Goal: Task Accomplishment & Management: Manage account settings

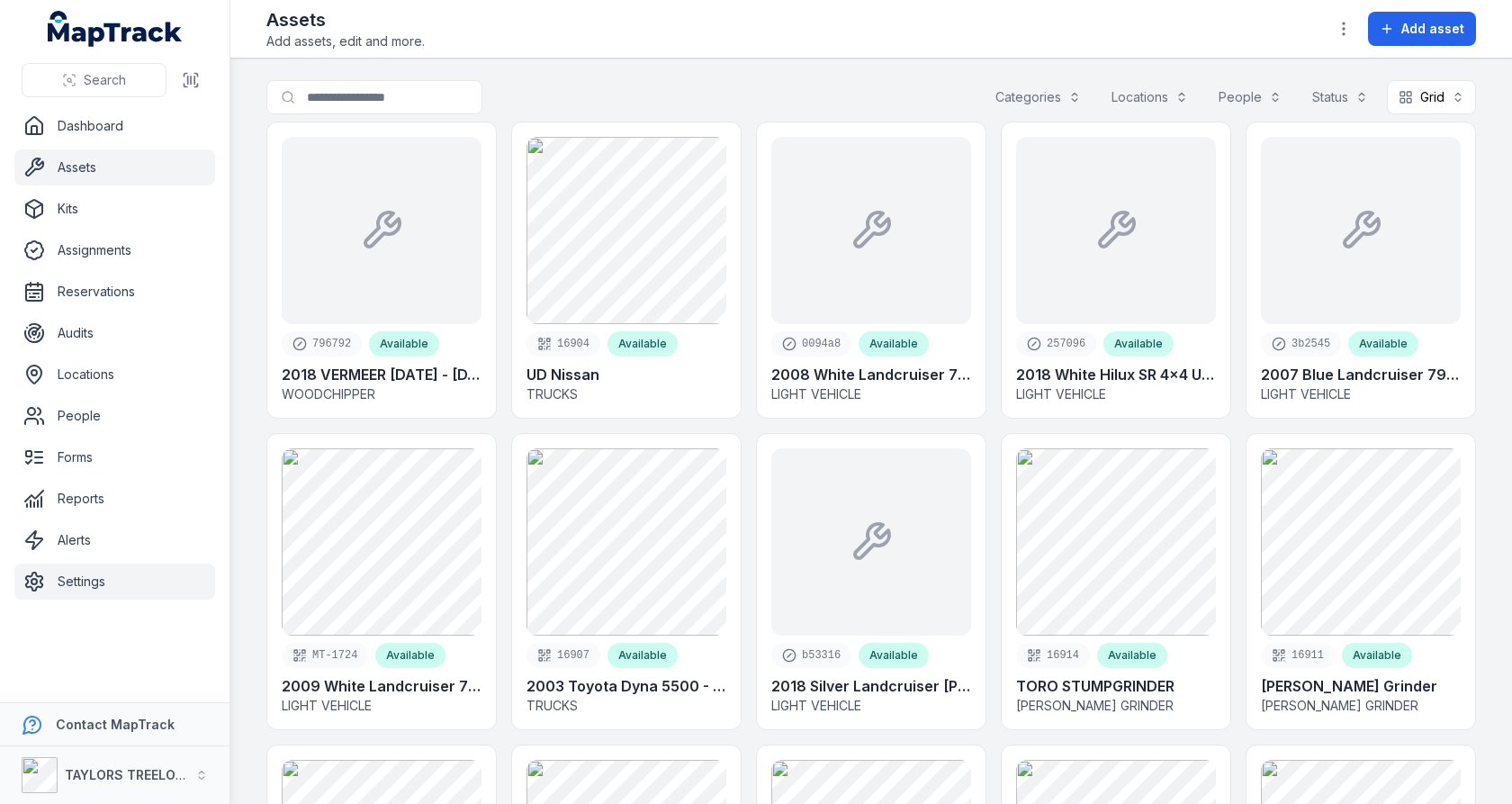
click at [67, 568] on link "Settings" at bounding box center [114, 582] width 200 height 36
click at [246, 308] on main "Search for assets Categories Locations People Status Grid **** 796792 Available…" at bounding box center [871, 431] width 1281 height 745
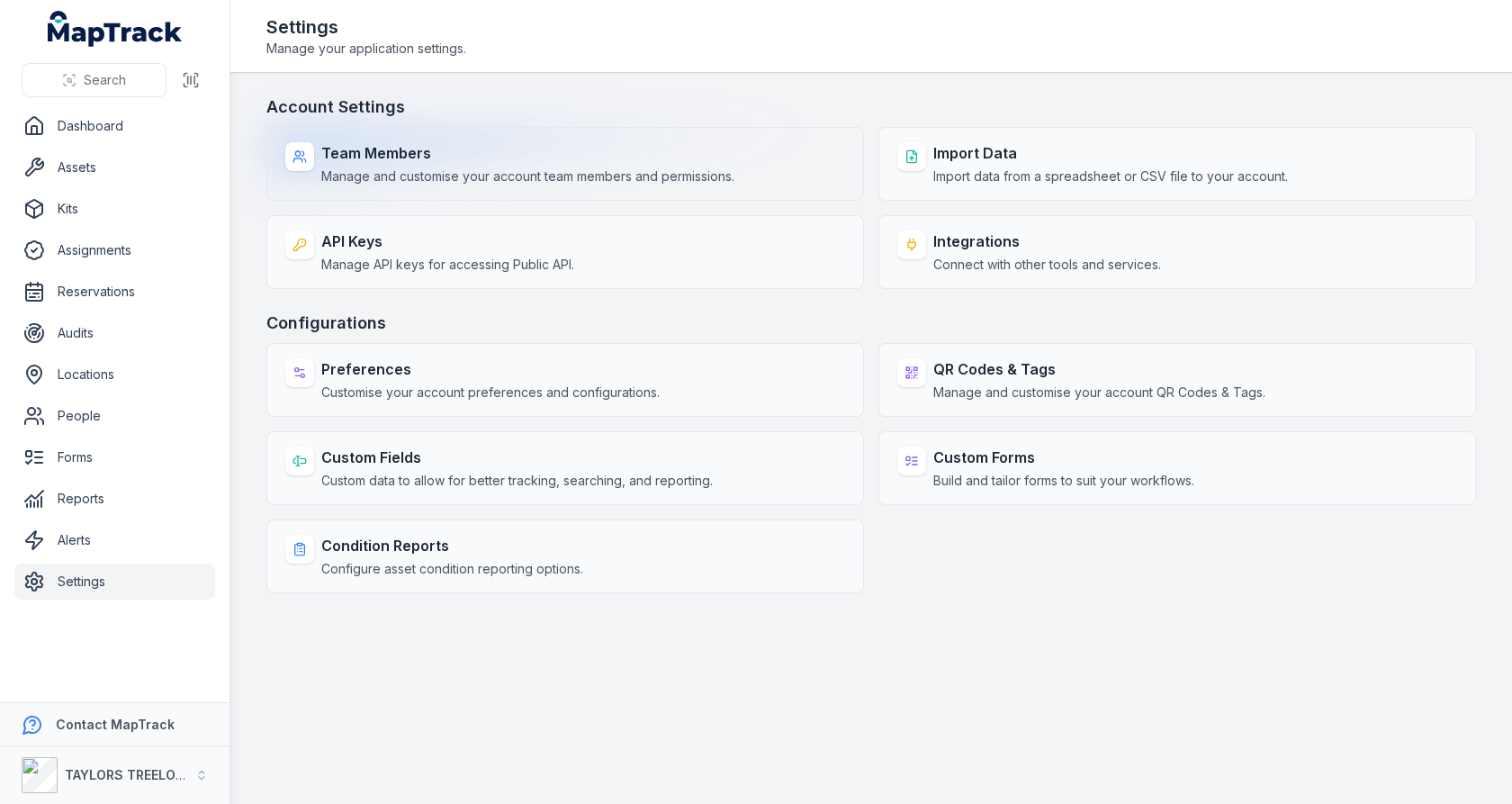
click at [524, 144] on strong "Team Members" at bounding box center [528, 152] width 413 height 22
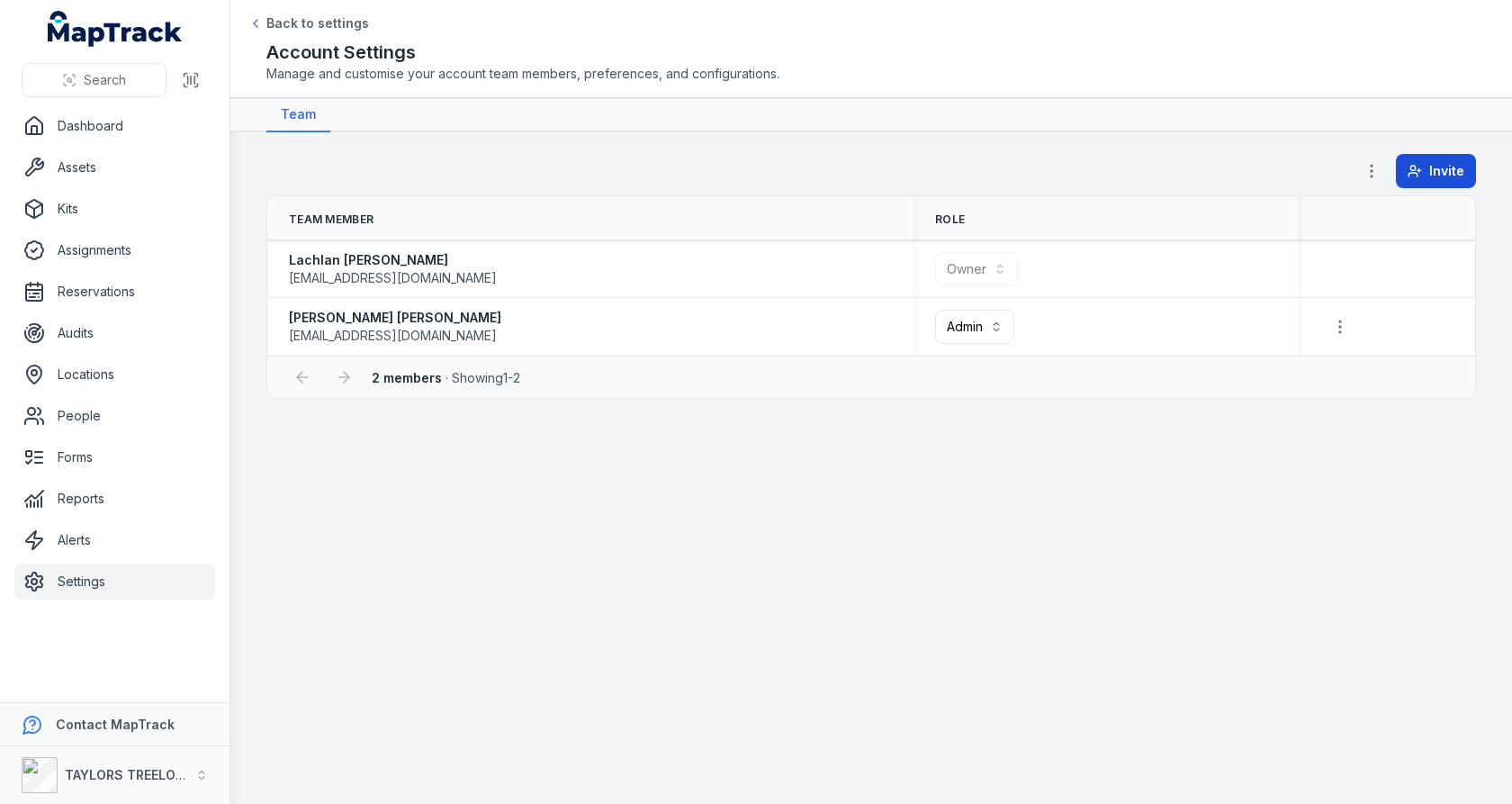
click at [1400, 172] on button "Invite" at bounding box center [1435, 171] width 80 height 34
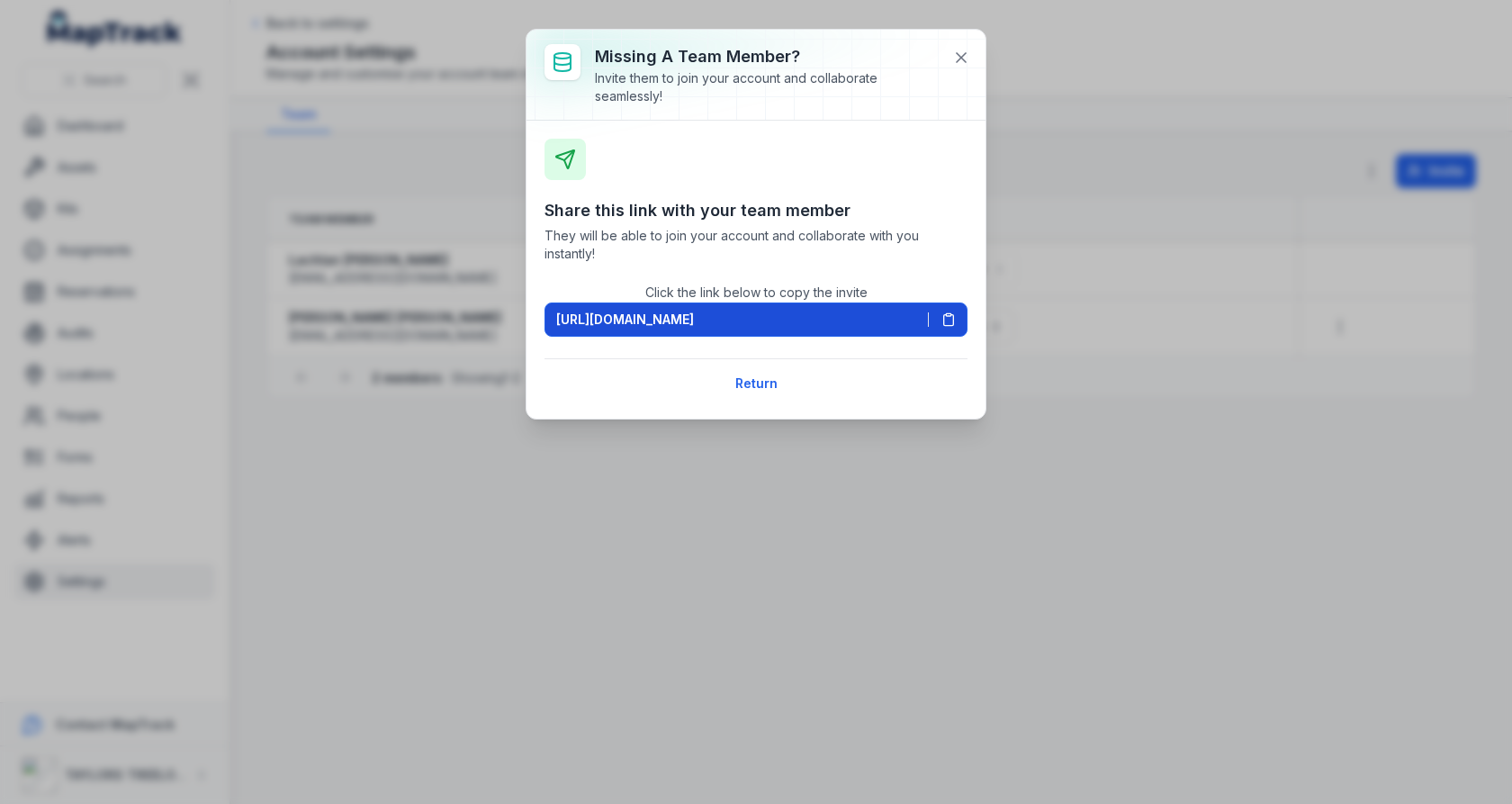
click at [955, 320] on icon at bounding box center [947, 319] width 14 height 14
click at [938, 131] on div "Share this link with your team member They will be able to join your account an…" at bounding box center [756, 270] width 459 height 298
click at [972, 54] on button at bounding box center [961, 58] width 34 height 34
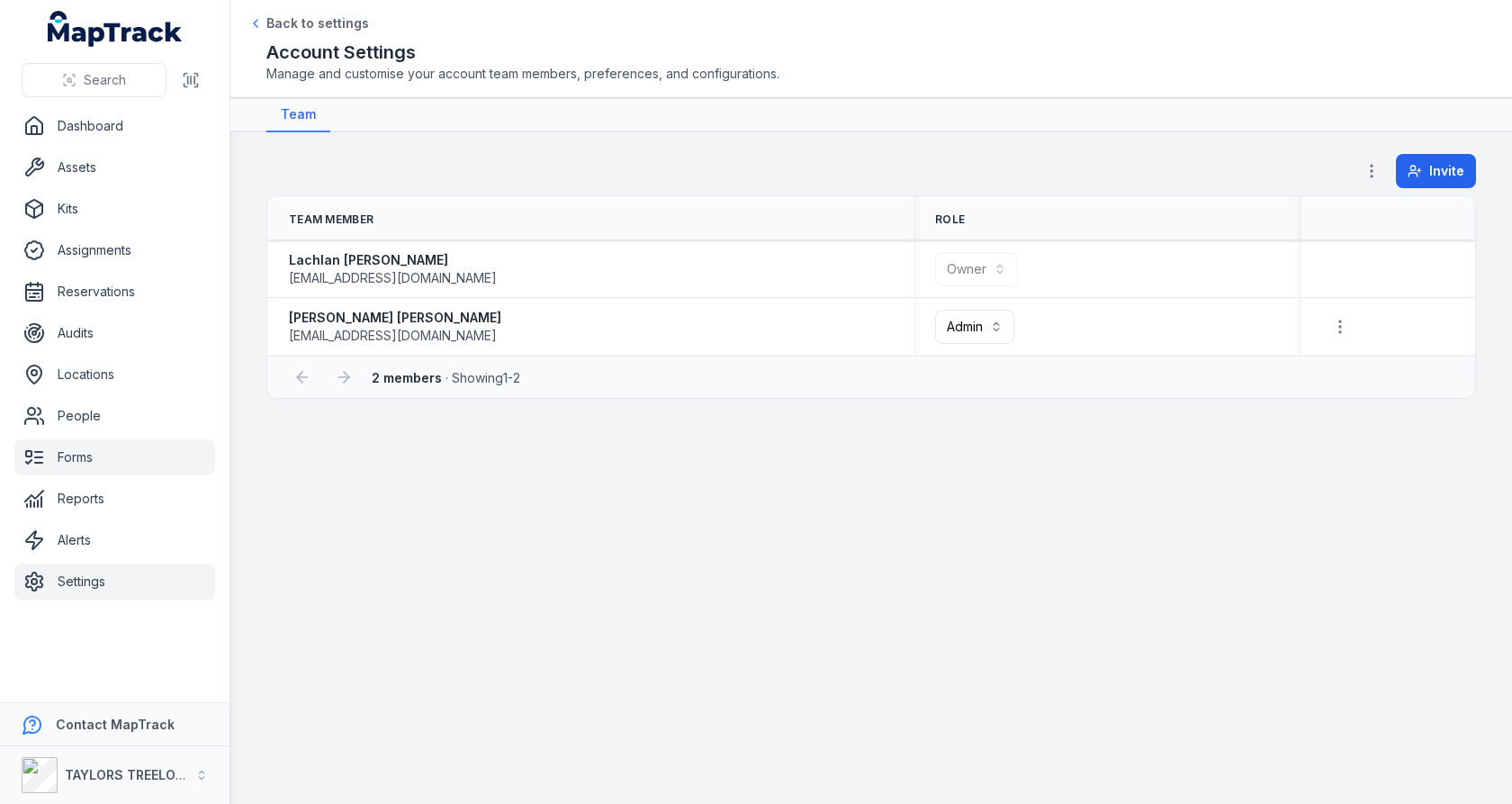
click at [71, 451] on link "Forms" at bounding box center [114, 457] width 200 height 36
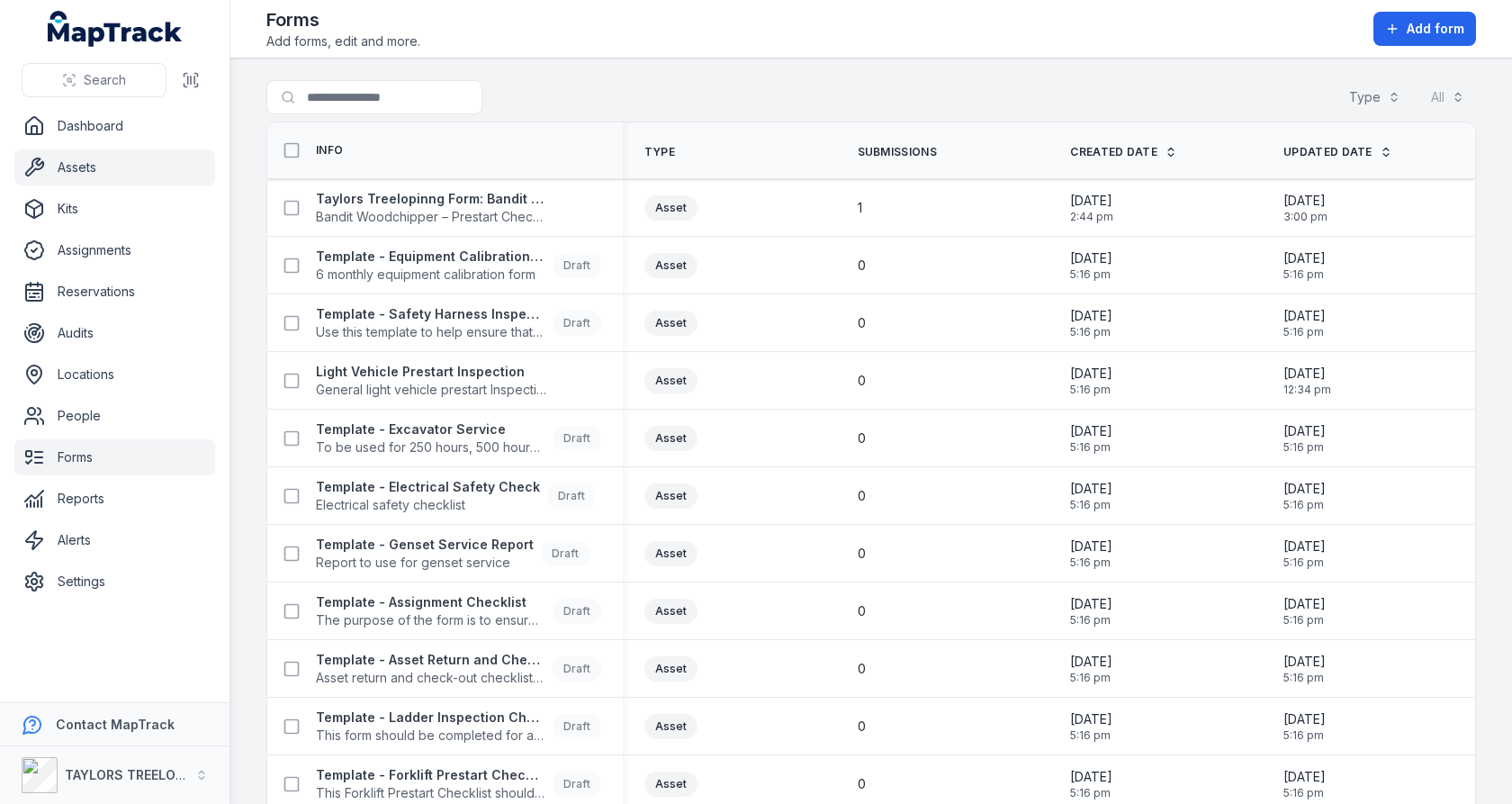
click at [110, 166] on link "Assets" at bounding box center [114, 167] width 200 height 36
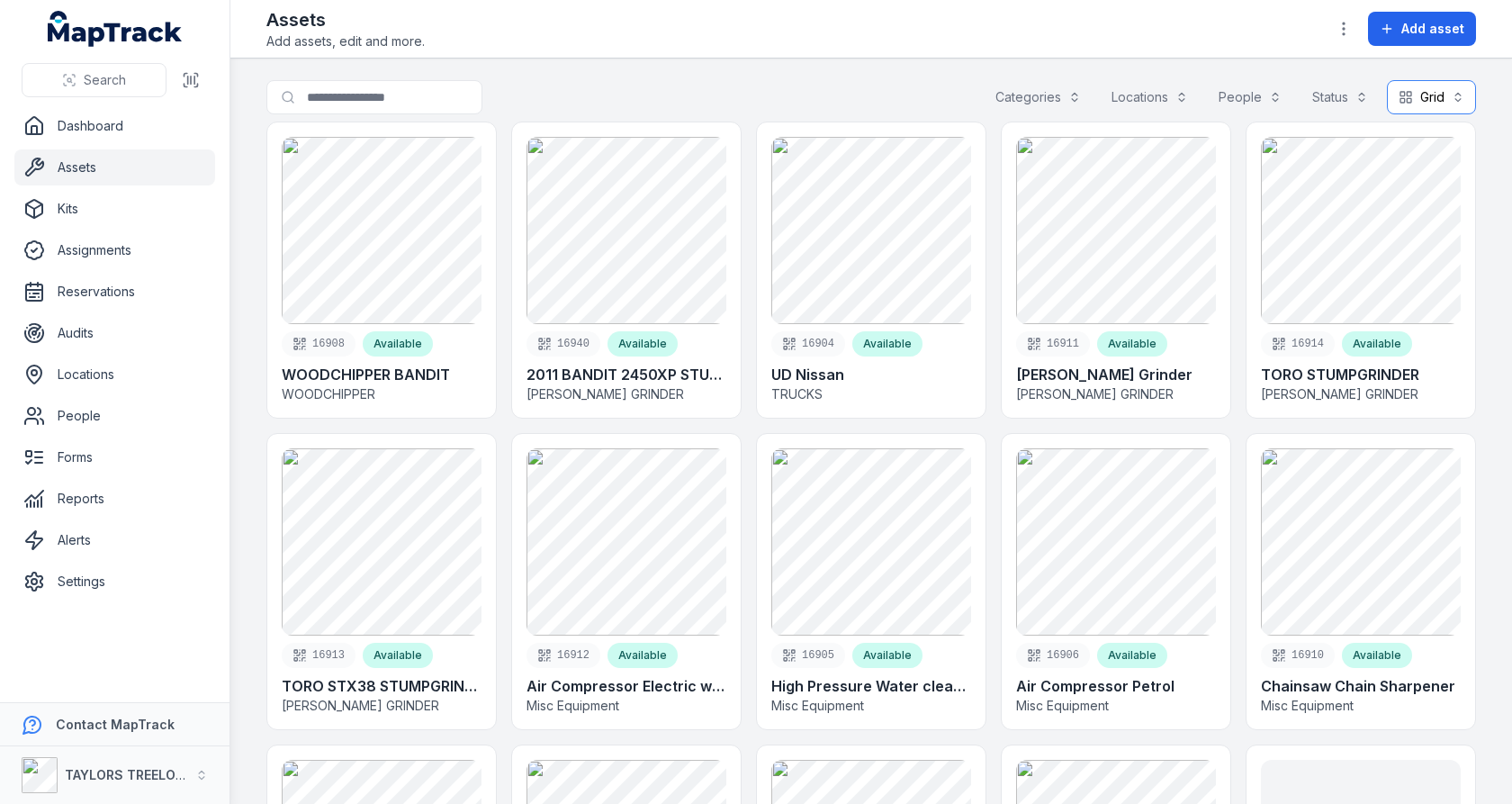
click at [1389, 97] on button "Grid ****" at bounding box center [1432, 97] width 89 height 34
click at [1389, 131] on div "Table" at bounding box center [1420, 141] width 104 height 32
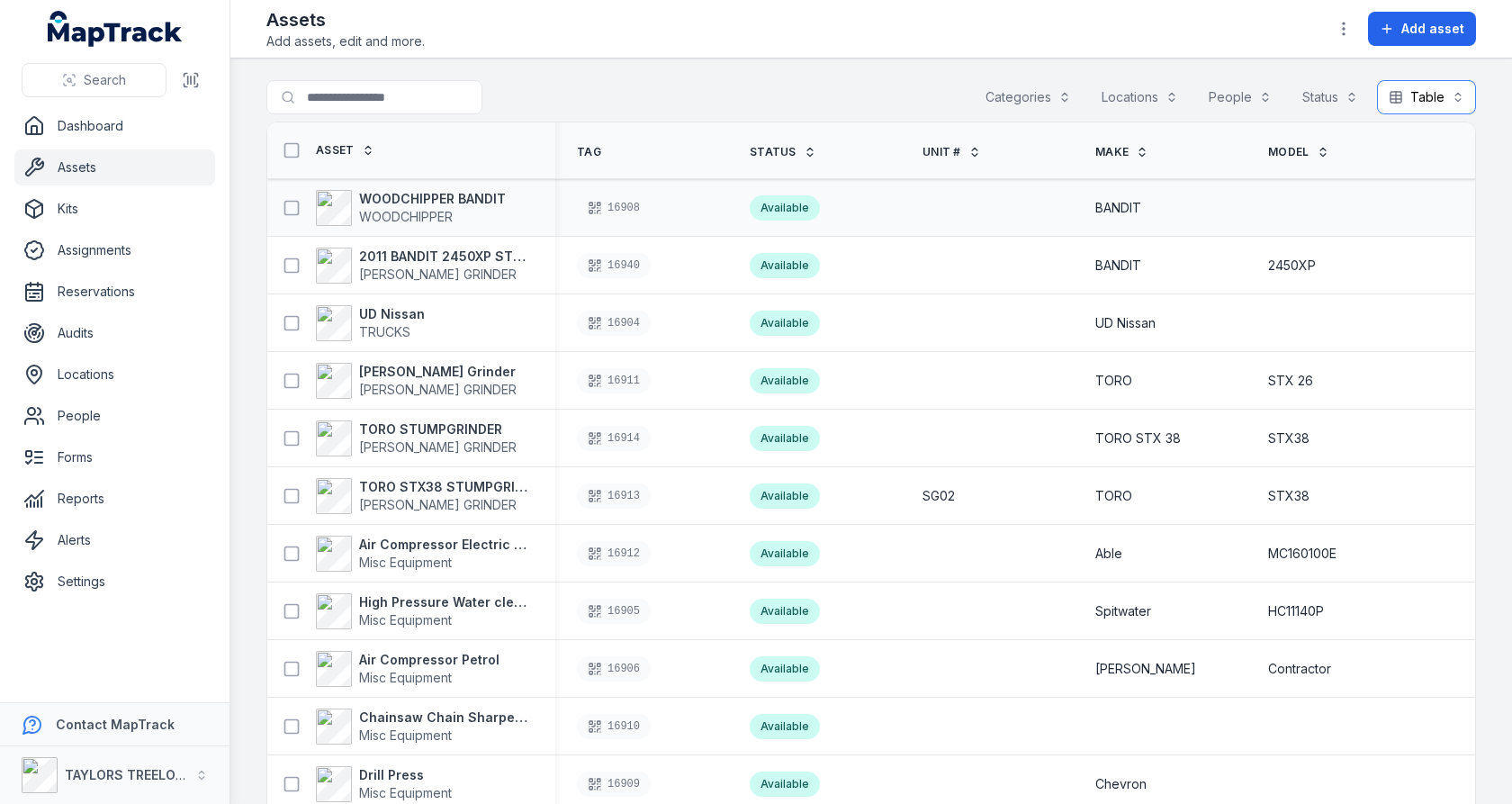
scroll to position [694, 0]
